Goal: Communication & Community: Participate in discussion

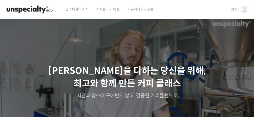
click at [190, 11] on img at bounding box center [244, 9] width 9 height 9
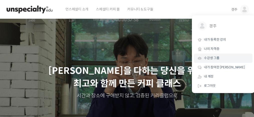
click at [190, 57] on span "수강생 그룹" at bounding box center [212, 58] width 16 height 4
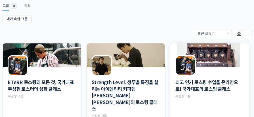
scroll to position [87, 0]
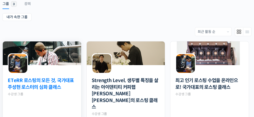
click at [44, 83] on link "ETeRR 로스팅의 모든 것, 국가대표 주성현 로스터의 심화 클래스" at bounding box center [42, 84] width 68 height 13
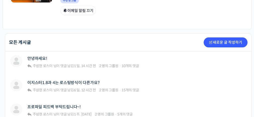
scroll to position [109, 0]
click at [42, 58] on link "안녕하세요!" at bounding box center [37, 58] width 20 height 5
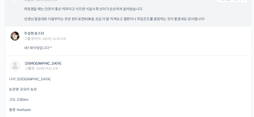
scroll to position [516, 0]
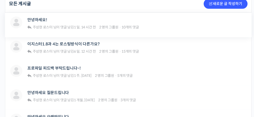
scroll to position [148, 0]
click at [74, 67] on link "프로파일 피드백 부탁드립니다~!" at bounding box center [53, 68] width 53 height 5
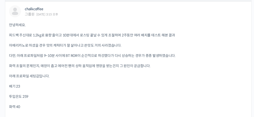
scroll to position [739, 0]
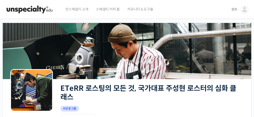
click at [243, 9] on img at bounding box center [244, 9] width 9 height 9
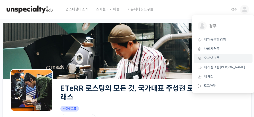
click at [210, 59] on span "수강생 그룹" at bounding box center [212, 58] width 16 height 4
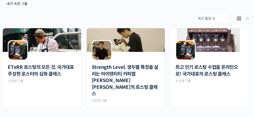
scroll to position [100, 0]
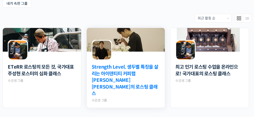
click at [135, 65] on link "Strength Level, 생두별 특징을 살리는 아이덴티티 커피랩 [PERSON_NAME] [PERSON_NAME]의 로스팅 클래스" at bounding box center [126, 80] width 68 height 33
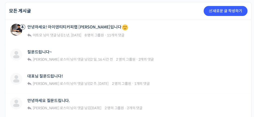
scroll to position [141, 0]
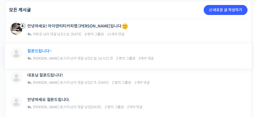
click at [35, 51] on link "질문드립니다~" at bounding box center [39, 51] width 24 height 5
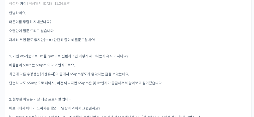
scroll to position [155, 0]
